Goal: Information Seeking & Learning: Learn about a topic

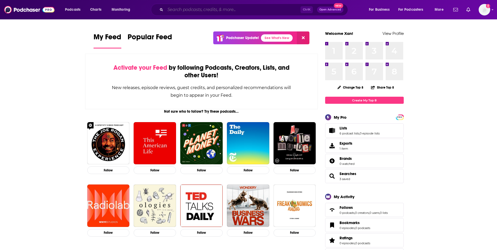
click at [200, 9] on input "Search podcasts, credits, & more..." at bounding box center [232, 10] width 135 height 8
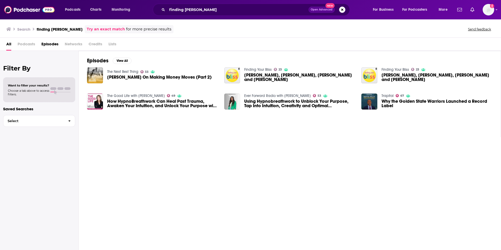
click at [23, 28] on h3 "Search" at bounding box center [23, 29] width 13 height 5
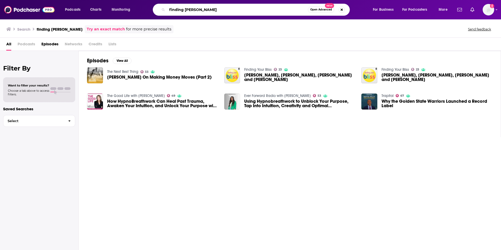
click at [193, 8] on input "finding [PERSON_NAME]" at bounding box center [237, 10] width 141 height 8
type input "finding mastery"
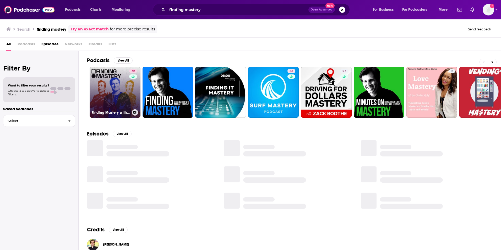
click at [124, 90] on link "72 Finding Mastery with [PERSON_NAME]" at bounding box center [115, 92] width 51 height 51
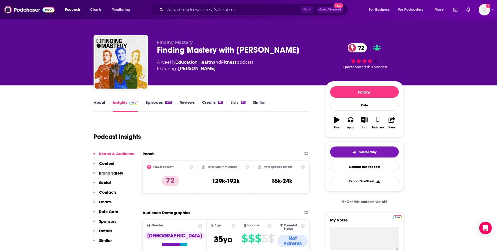
click at [156, 104] on link "Episodes 578" at bounding box center [159, 106] width 26 height 12
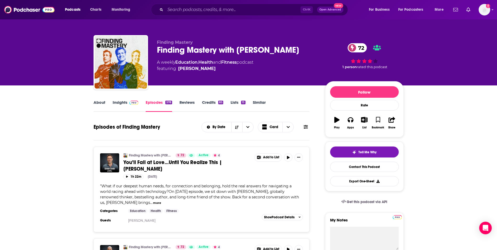
click at [98, 105] on link "About" at bounding box center [100, 106] width 12 height 12
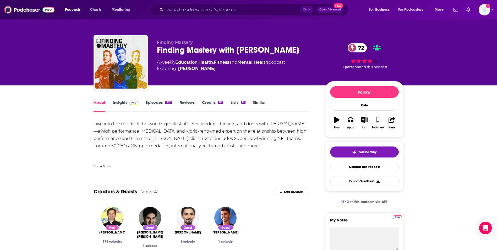
click at [123, 105] on link "Insights" at bounding box center [126, 106] width 26 height 12
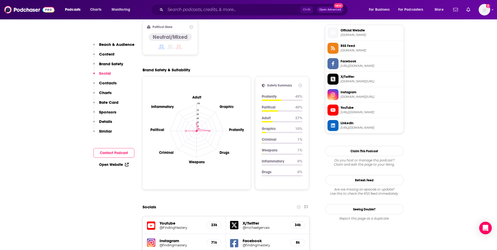
scroll to position [419, 0]
